Goal: Check status: Check status

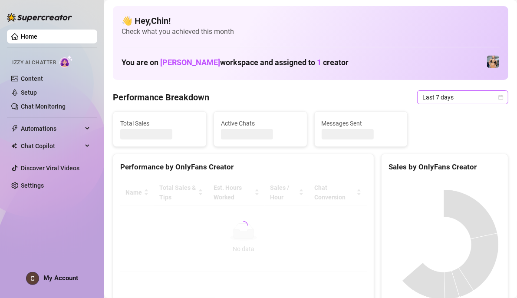
click at [499, 97] on icon "calendar" at bounding box center [501, 97] width 5 height 5
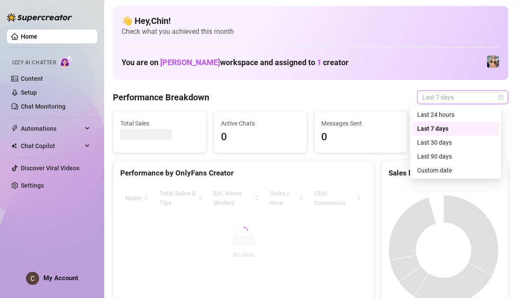
click at [499, 95] on icon "calendar" at bounding box center [501, 97] width 5 height 5
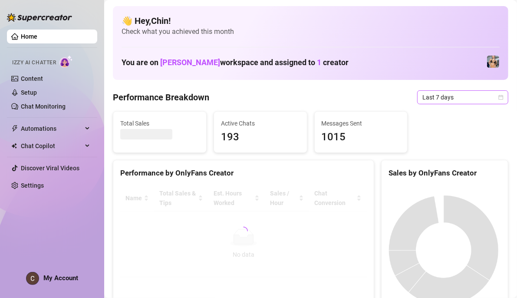
click at [499, 95] on icon "calendar" at bounding box center [501, 97] width 5 height 5
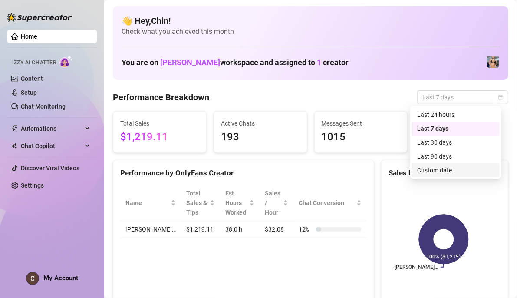
click at [435, 168] on div "Custom date" at bounding box center [455, 171] width 77 height 10
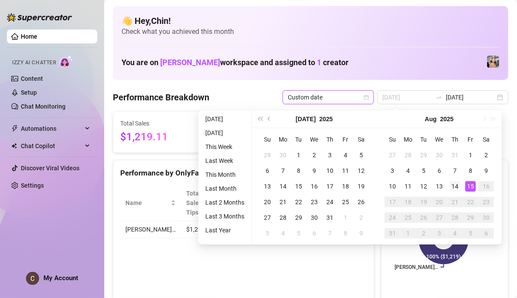
type input "[DATE]"
click at [458, 185] on div "14" at bounding box center [455, 186] width 10 height 10
click at [471, 185] on div "15" at bounding box center [471, 186] width 10 height 10
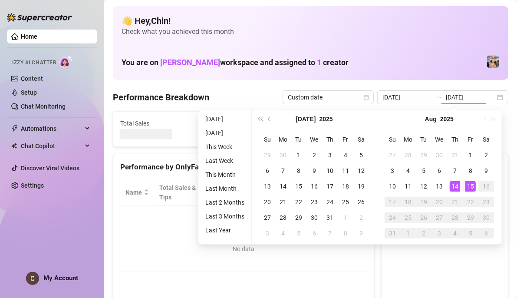
type input "[DATE]"
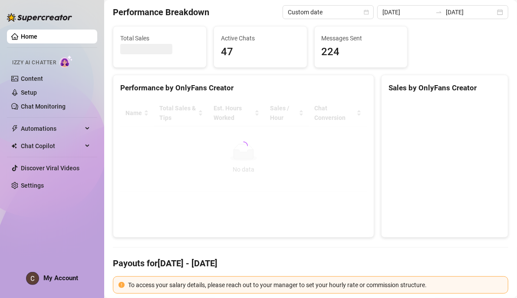
scroll to position [87, 0]
